Goal: Obtain resource: Obtain resource

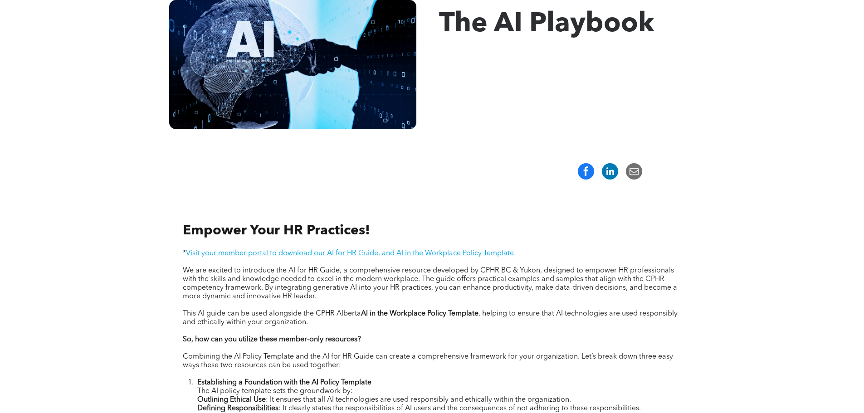
scroll to position [181, 0]
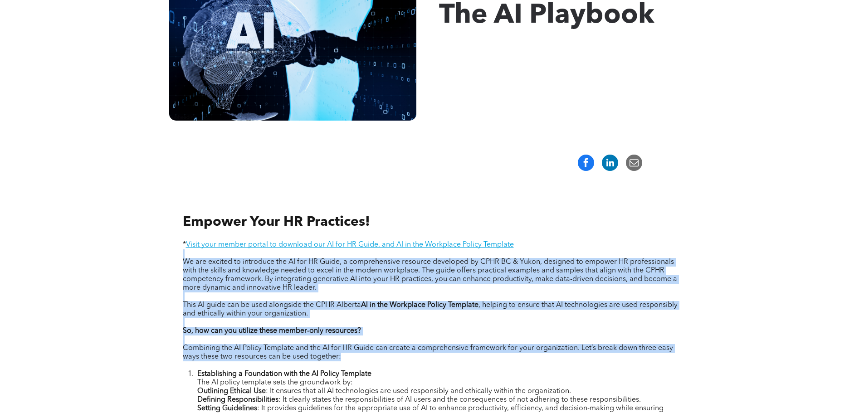
drag, startPoint x: 183, startPoint y: 257, endPoint x: 524, endPoint y: 362, distance: 356.3
click at [507, 316] on p "This AI guide can be used alongside the CPHR Alberta AI in the Workplace Policy…" at bounding box center [432, 309] width 499 height 17
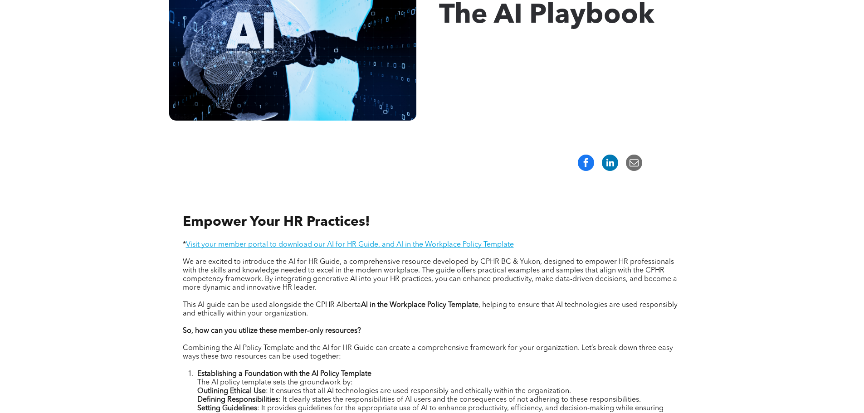
click at [481, 290] on p "We are excited to introduce the AI for HR Guide, a comprehensive resource devel…" at bounding box center [432, 275] width 499 height 34
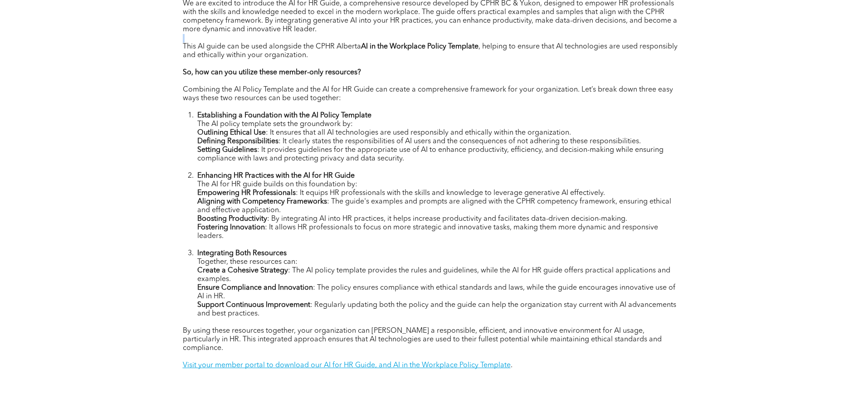
scroll to position [453, 0]
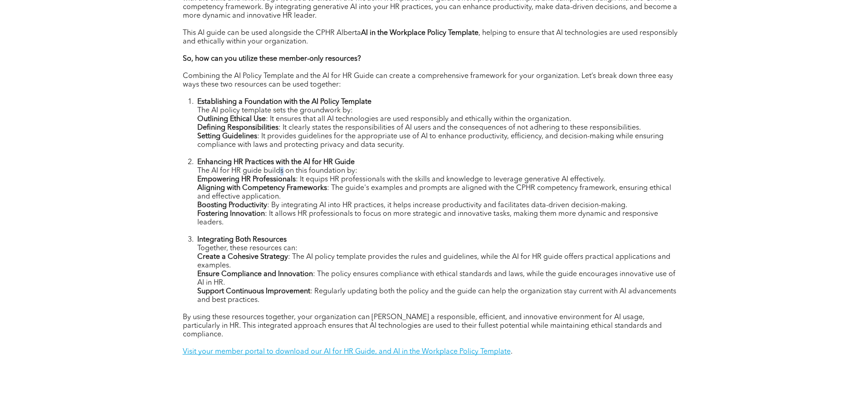
click at [282, 173] on span "The AI for HR guide builds on this foundation by:" at bounding box center [277, 170] width 160 height 7
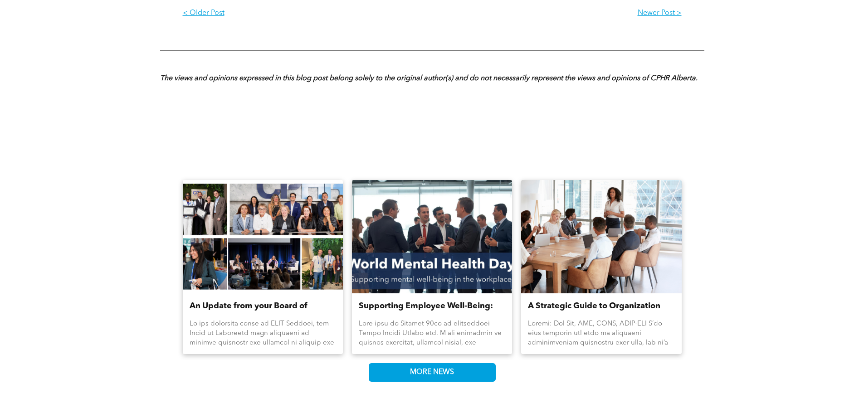
scroll to position [1042, 0]
